Goal: Task Accomplishment & Management: Manage account settings

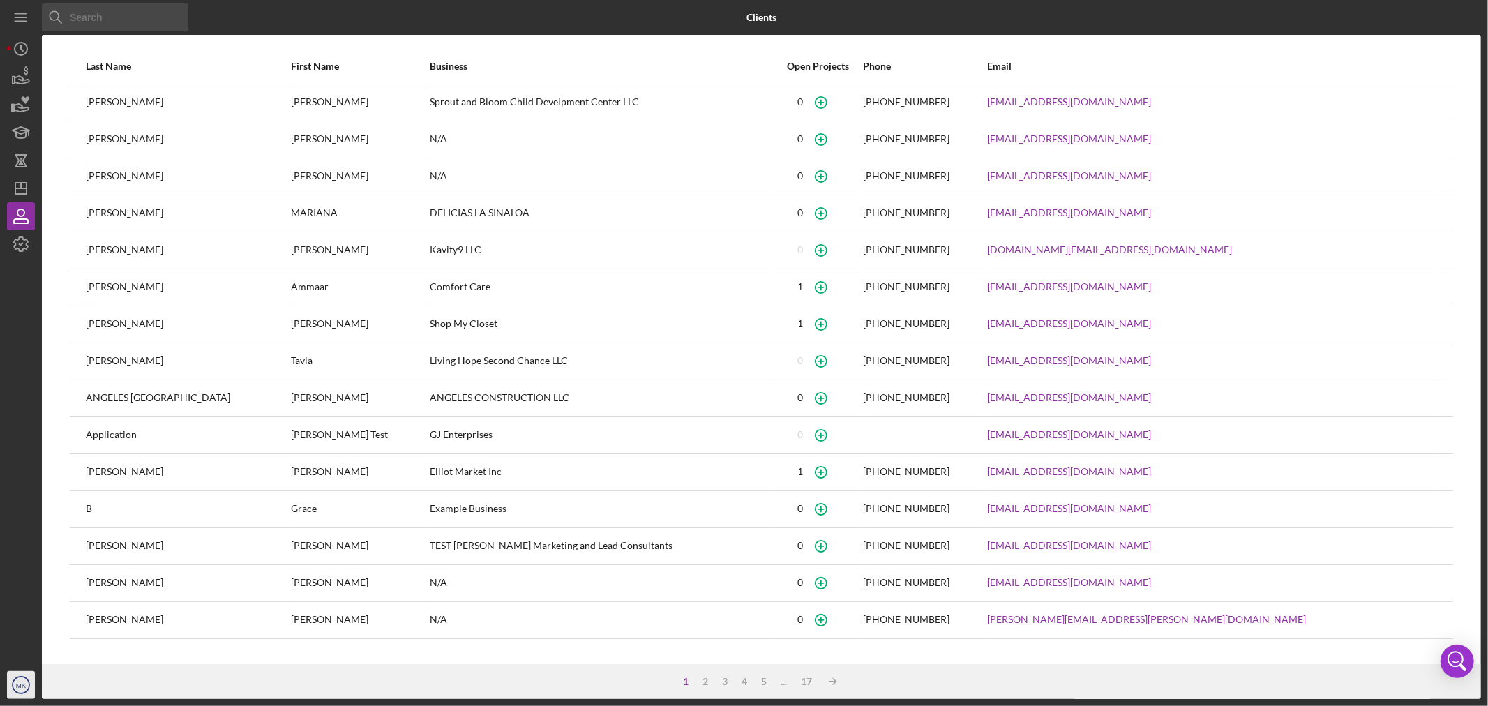
click at [20, 691] on icon "MK" at bounding box center [21, 685] width 28 height 35
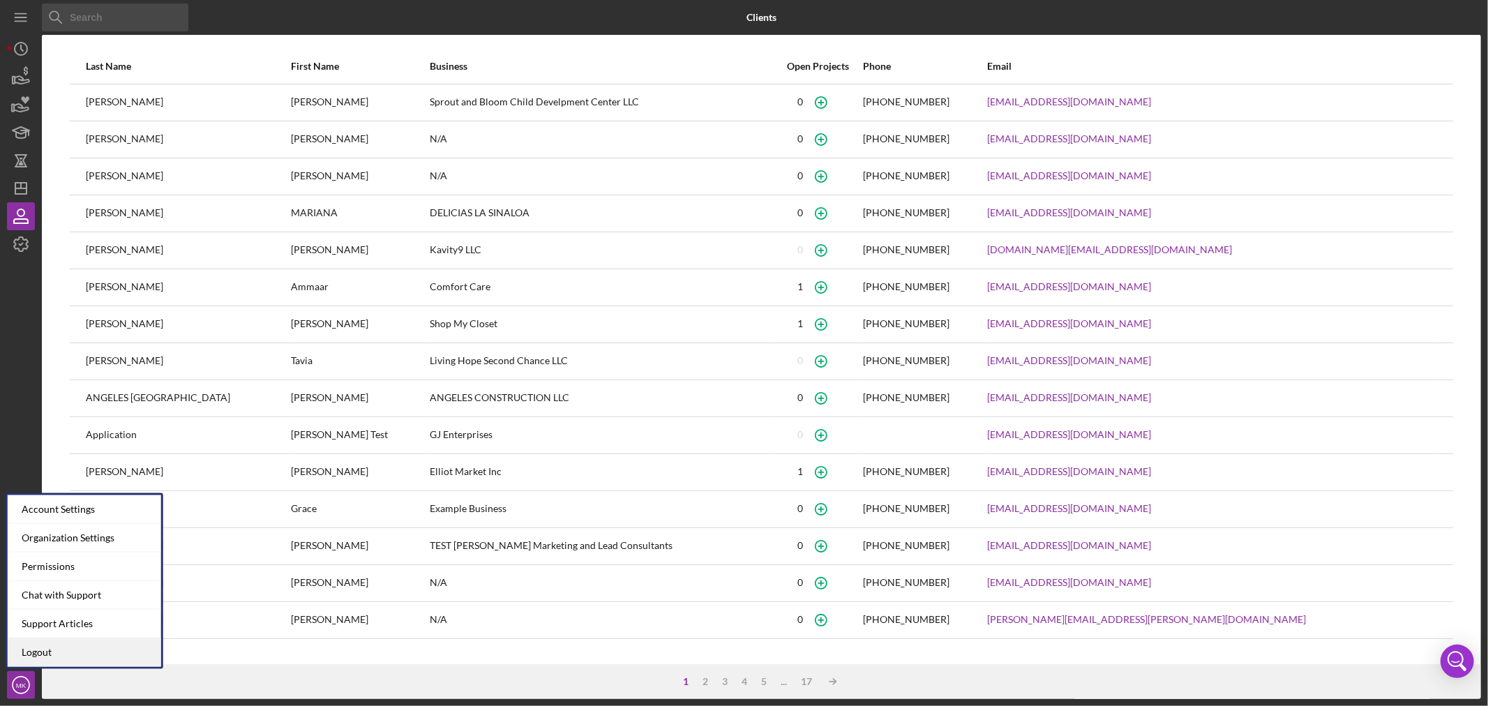
click at [73, 650] on link "Logout" at bounding box center [84, 652] width 153 height 29
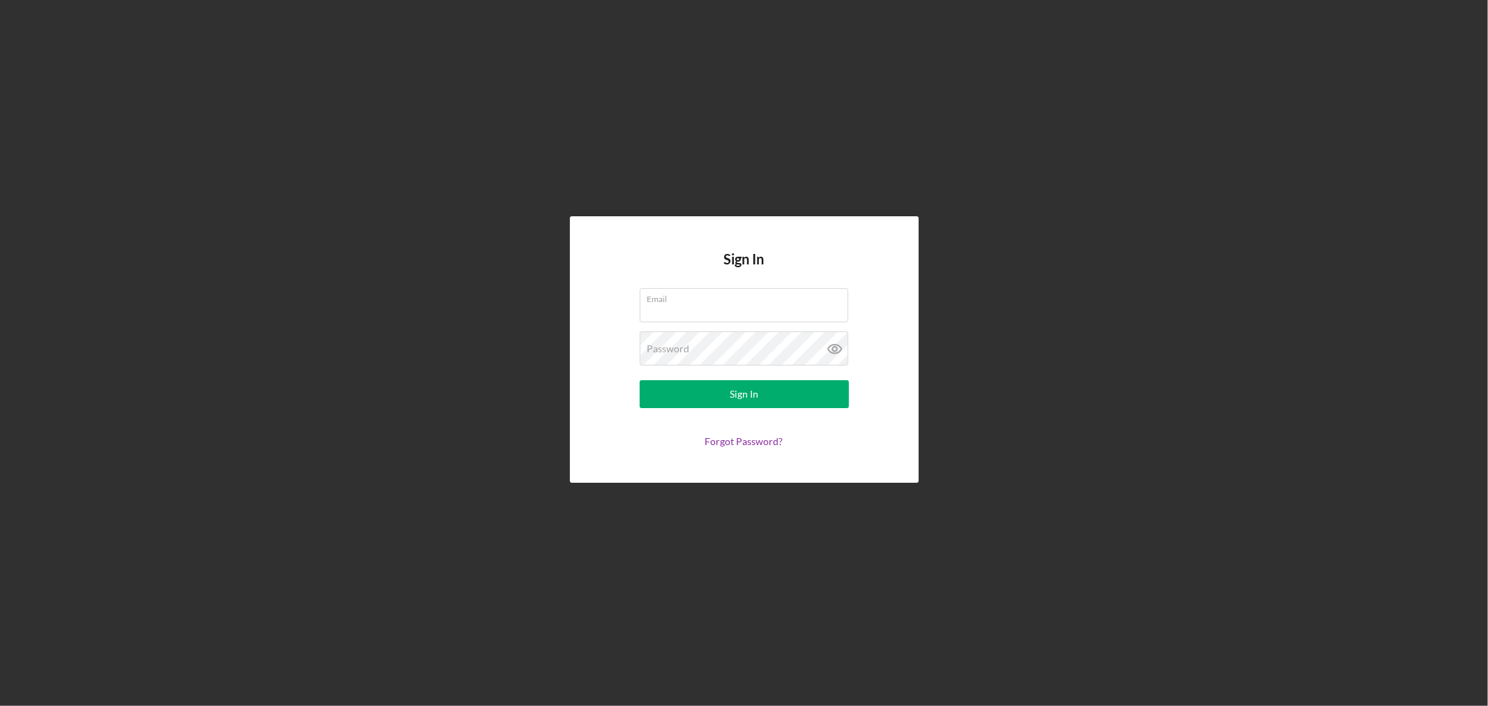
type input "[EMAIL_ADDRESS][DOMAIN_NAME]"
